Goal: Information Seeking & Learning: Learn about a topic

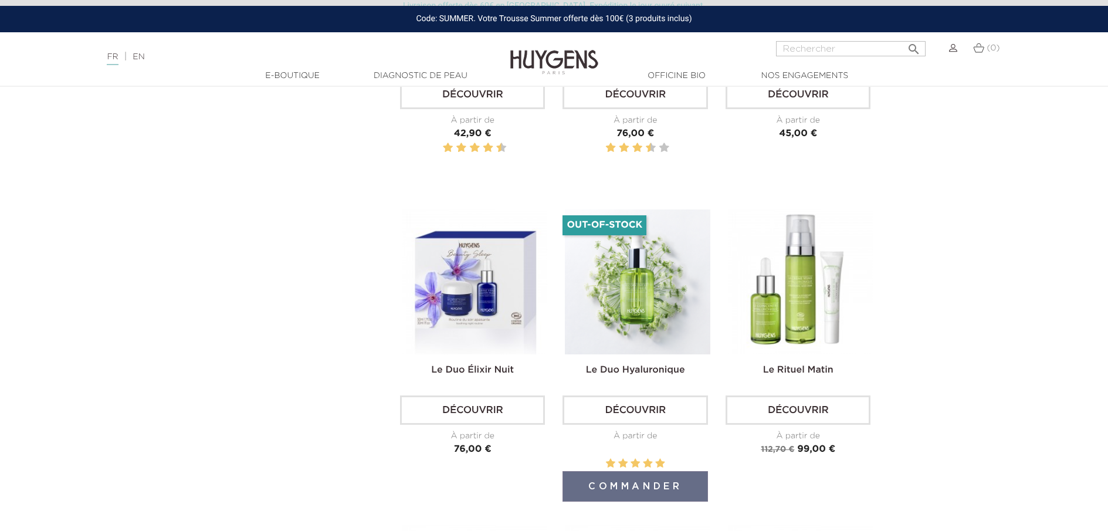
scroll to position [1407, 0]
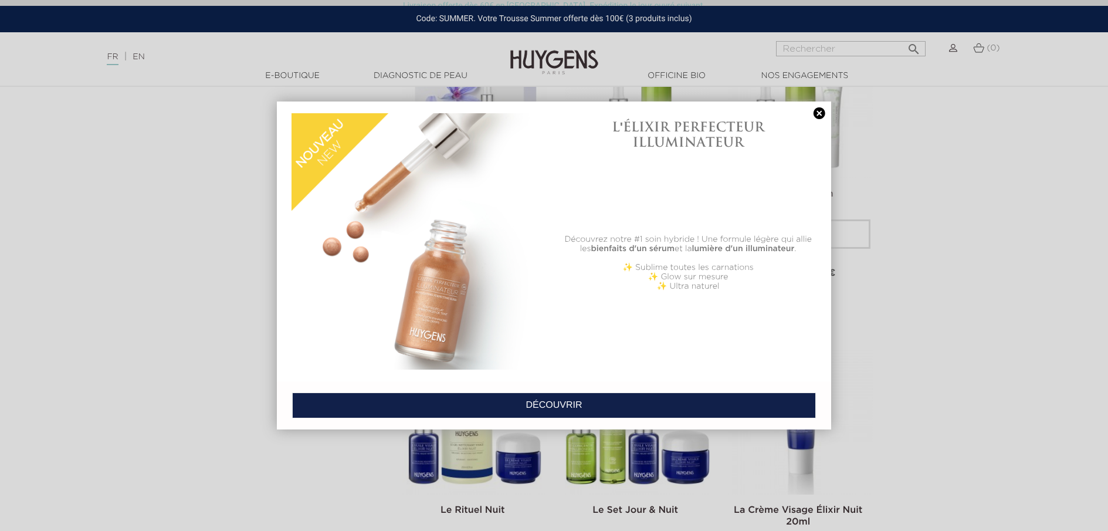
click at [819, 118] on link at bounding box center [819, 113] width 16 height 12
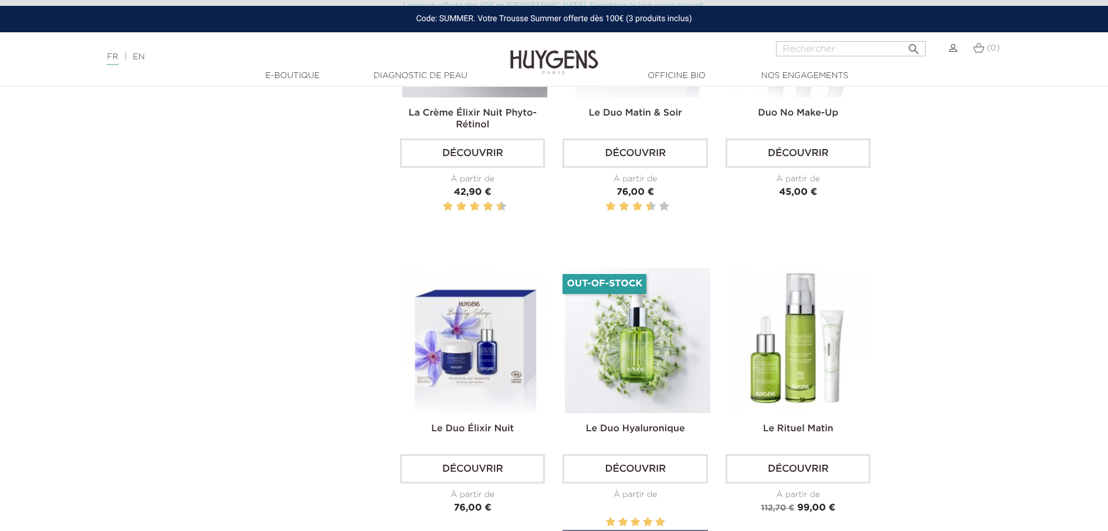
scroll to position [1231, 0]
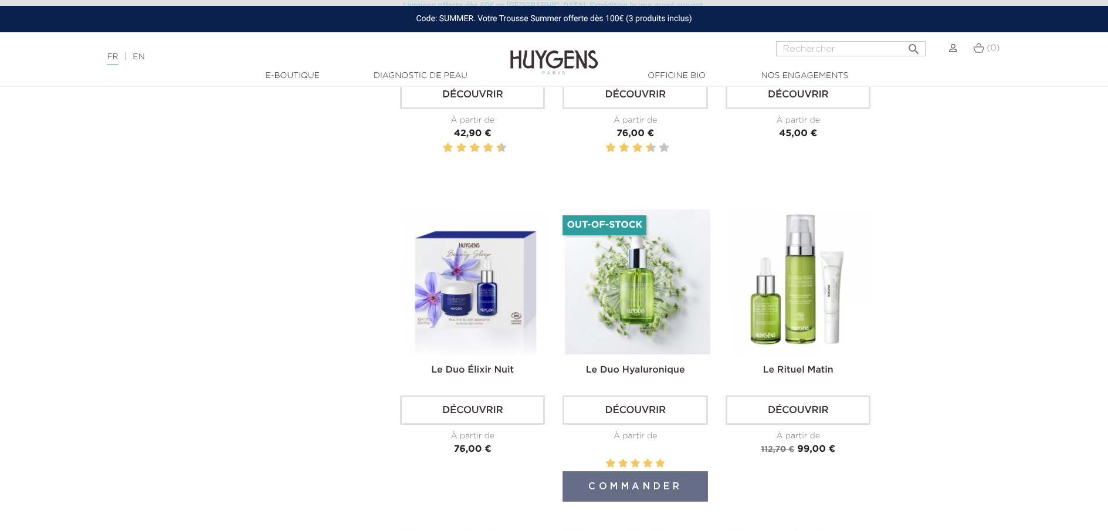
click at [636, 325] on img at bounding box center [637, 281] width 145 height 145
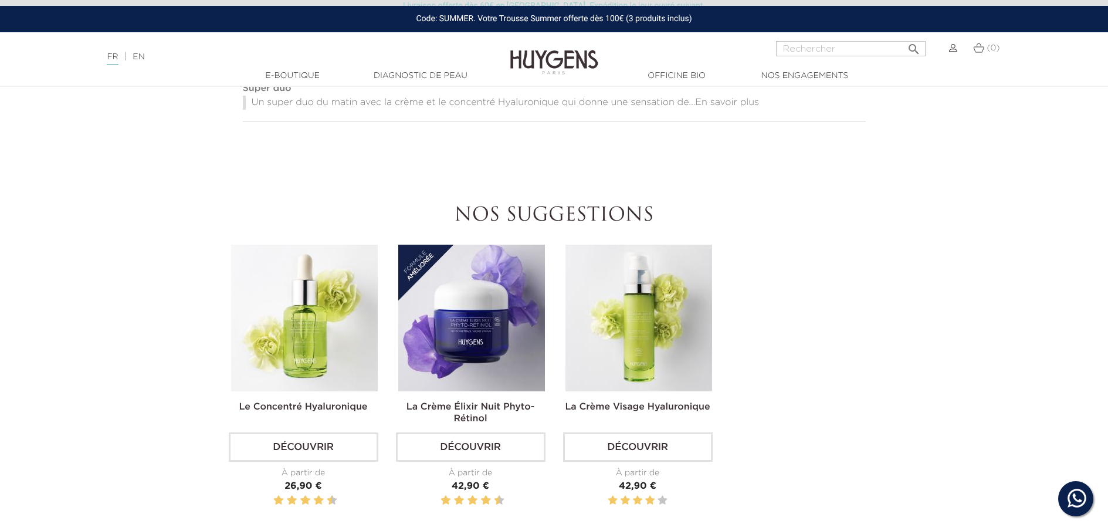
scroll to position [880, 0]
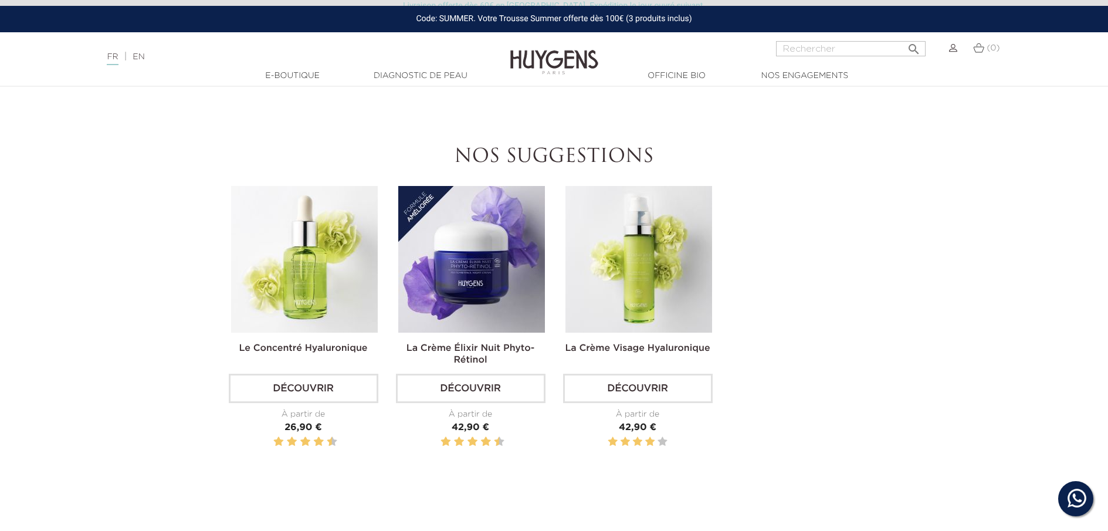
click at [324, 254] on img at bounding box center [304, 259] width 147 height 147
click at [309, 380] on link "Découvrir" at bounding box center [304, 388] width 150 height 29
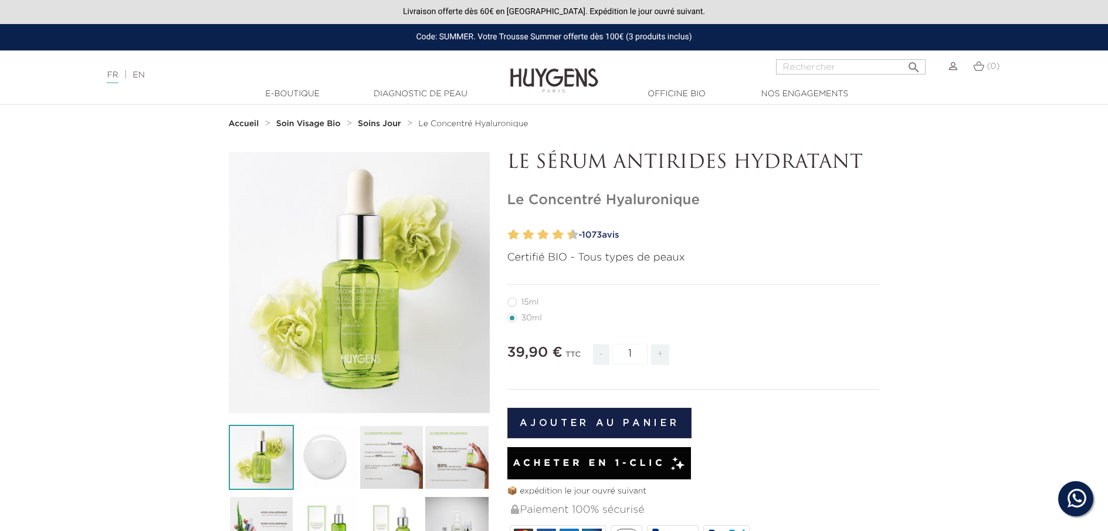
click at [303, 125] on strong "Soin Visage Bio" at bounding box center [308, 124] width 65 height 8
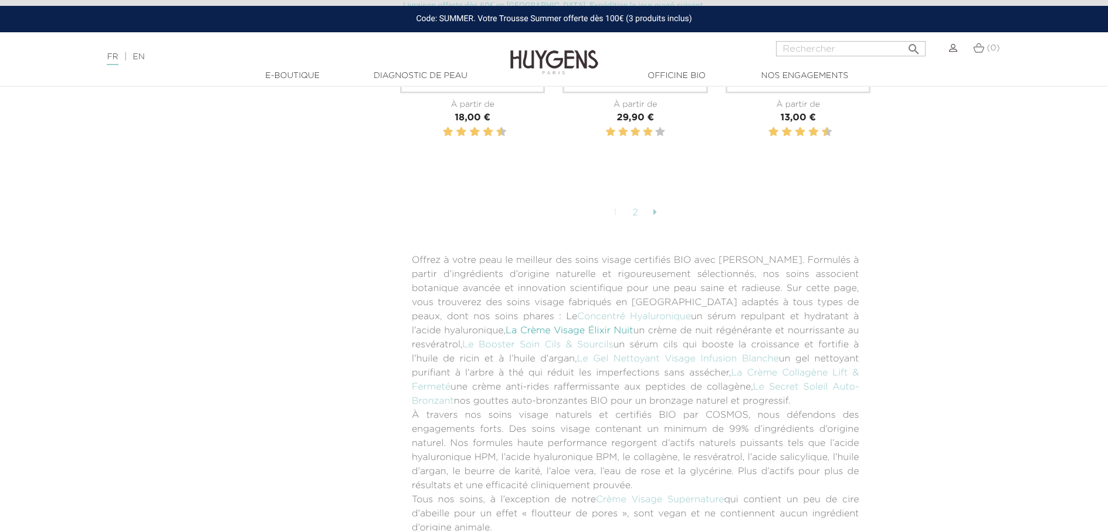
scroll to position [3108, 0]
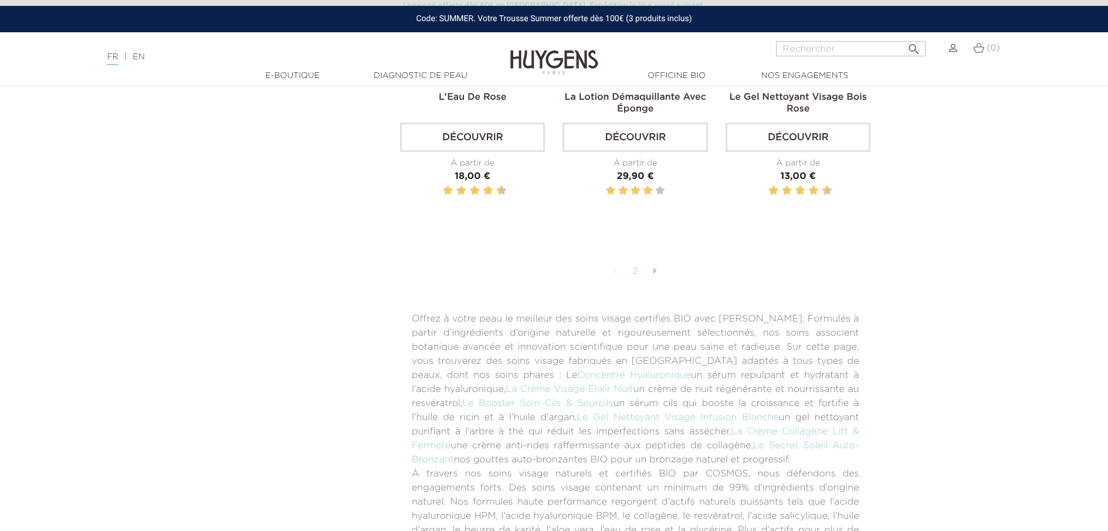
click at [615, 262] on link "1" at bounding box center [615, 272] width 16 height 20
click at [657, 262] on link at bounding box center [654, 272] width 15 height 20
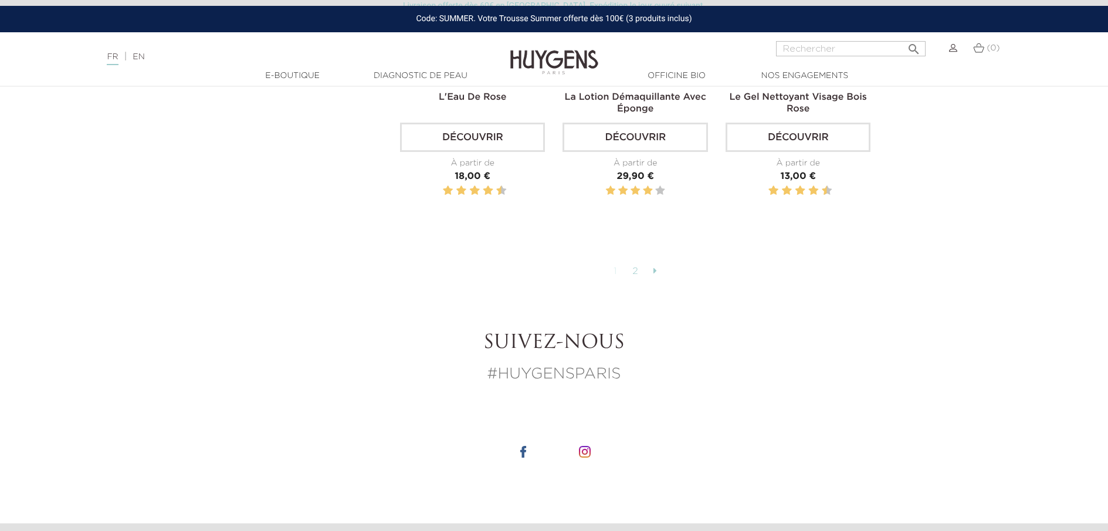
scroll to position [2990, 0]
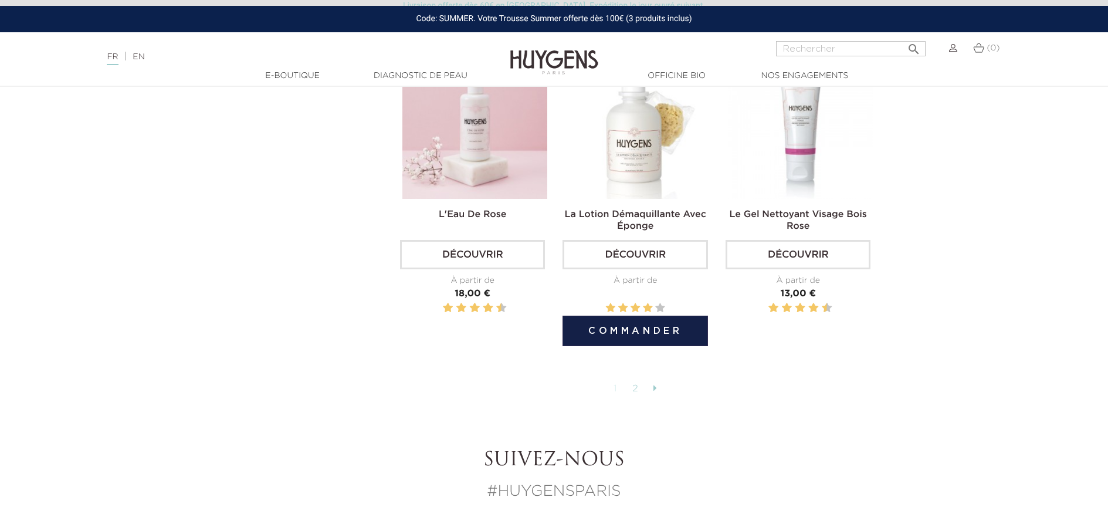
click at [632, 240] on link "Découvrir" at bounding box center [634, 254] width 145 height 29
click at [636, 247] on link "Découvrir" at bounding box center [634, 254] width 145 height 29
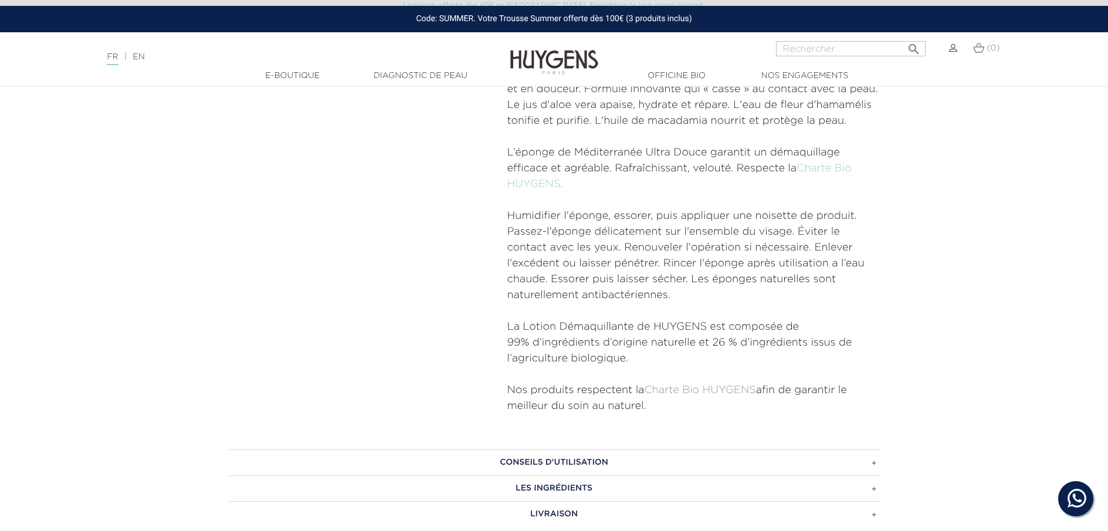
scroll to position [528, 0]
